Goal: Information Seeking & Learning: Learn about a topic

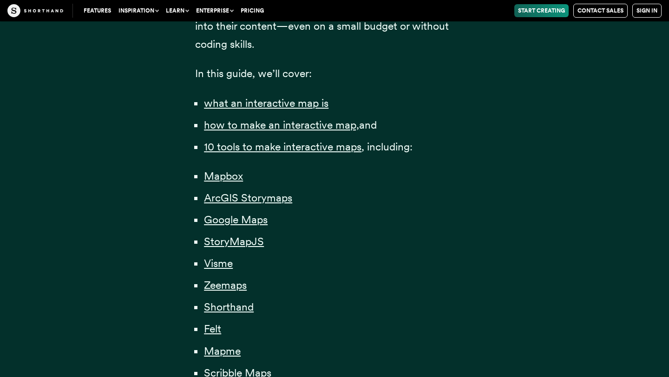
scroll to position [694, 0]
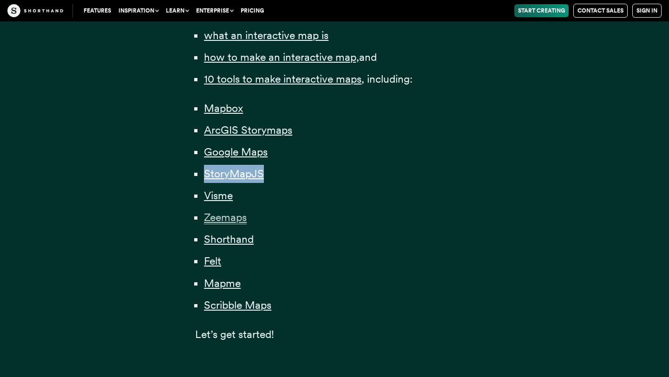
click at [243, 221] on span "Zeemaps" at bounding box center [225, 217] width 43 height 13
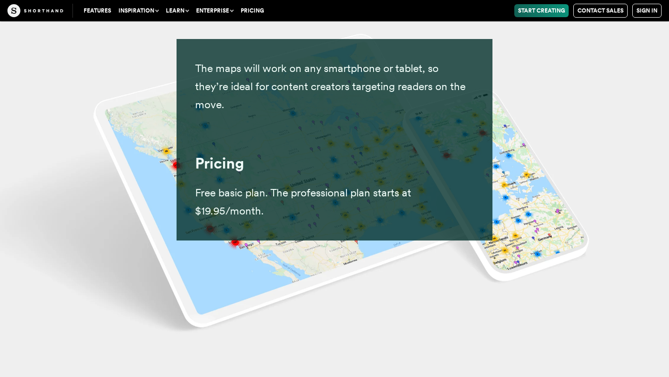
scroll to position [15696, 0]
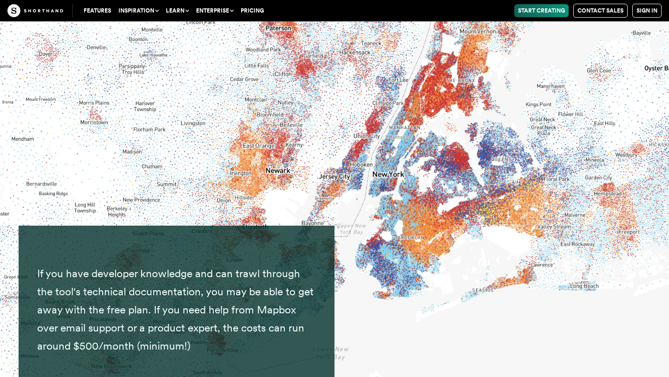
scroll to position [4823, 0]
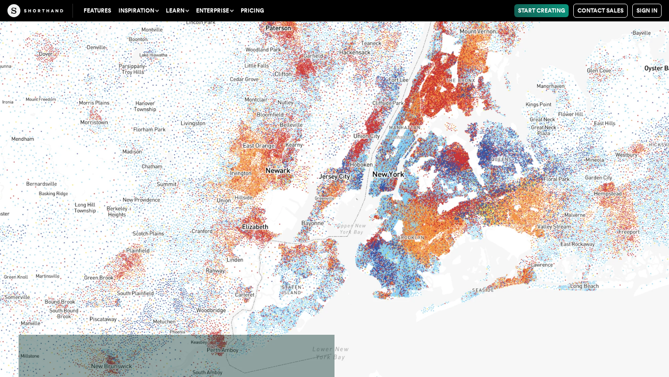
click at [359, 161] on img at bounding box center [334, 188] width 669 height 377
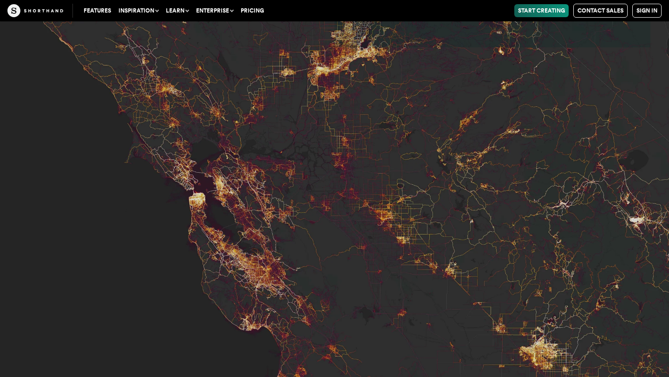
scroll to position [4318, 0]
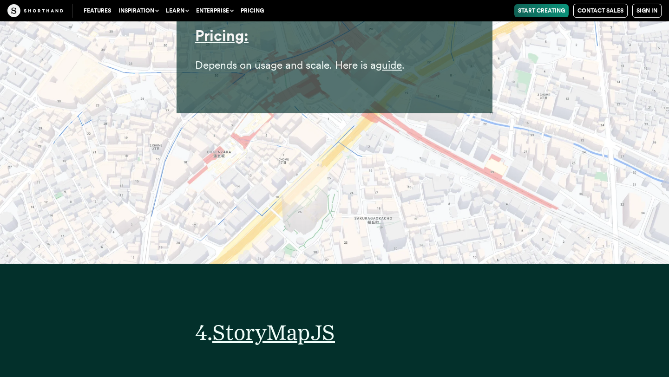
scroll to position [9809, 0]
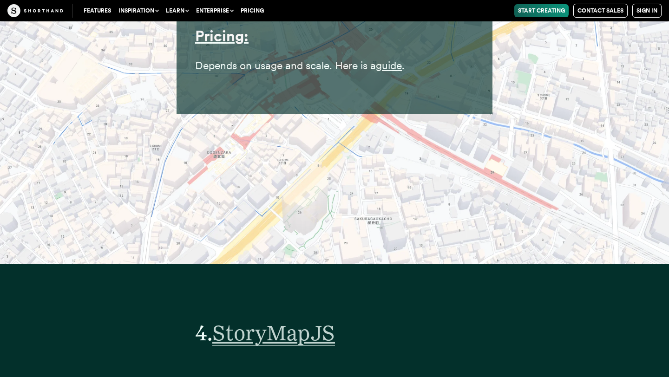
click at [328, 320] on span "StoryMapJS" at bounding box center [273, 333] width 123 height 26
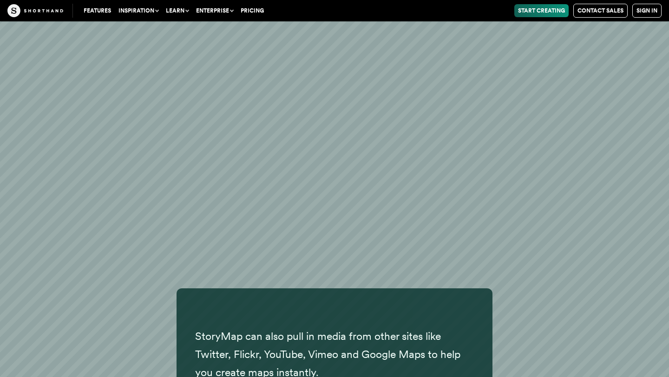
scroll to position [11262, 0]
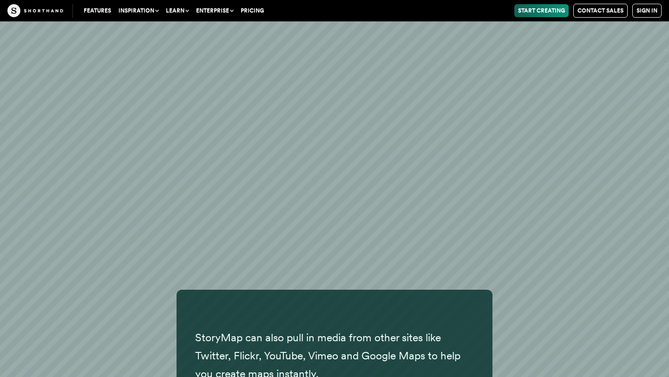
click at [522, 187] on div "StoryMap can also pull in media from other sites like Twitter, Flickr, YouTube,…" at bounding box center [334, 318] width 669 height 435
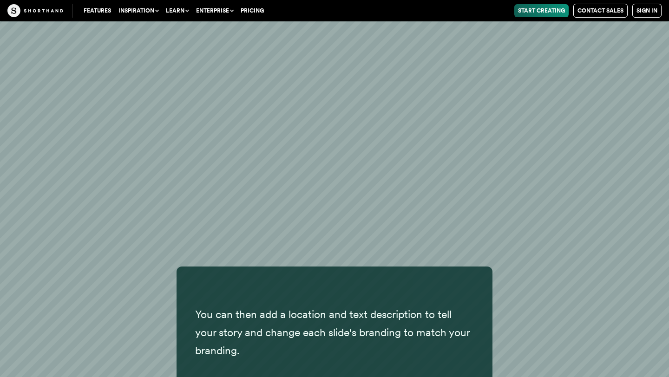
scroll to position [10960, 0]
